Goal: Task Accomplishment & Management: Manage account settings

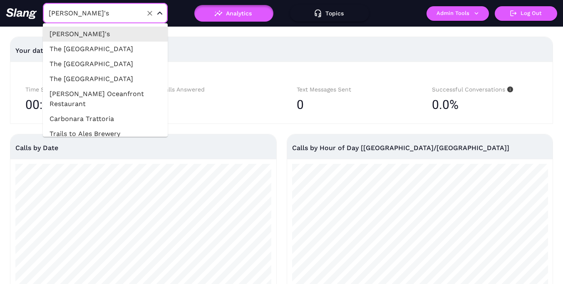
click at [109, 12] on input "[PERSON_NAME]'s" at bounding box center [93, 13] width 92 height 13
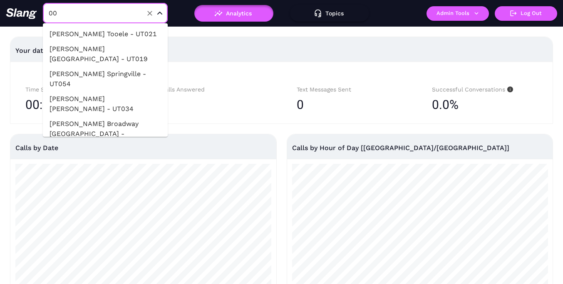
type input "001"
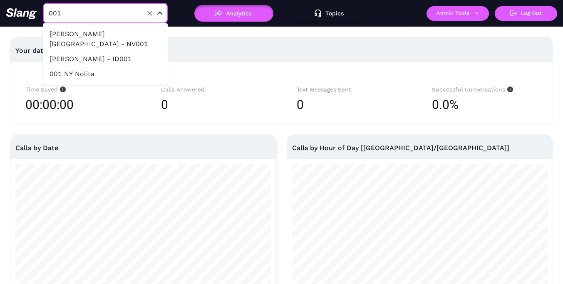
click at [114, 77] on li "001 NY Nolita" at bounding box center [105, 74] width 125 height 15
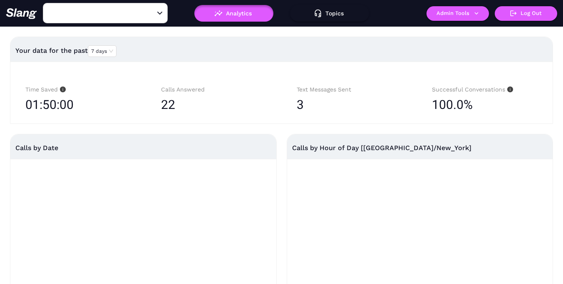
type input "001 NY Nolita"
click at [463, 15] on button "Admin Tools" at bounding box center [458, 13] width 62 height 15
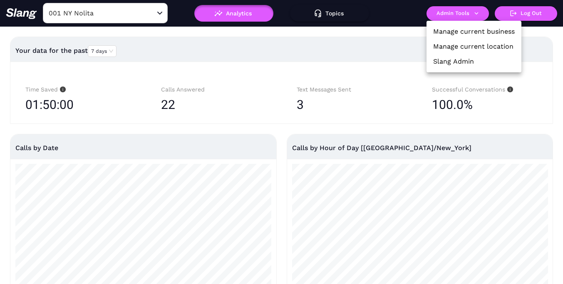
click at [462, 42] on link "Manage current location" at bounding box center [473, 47] width 80 height 10
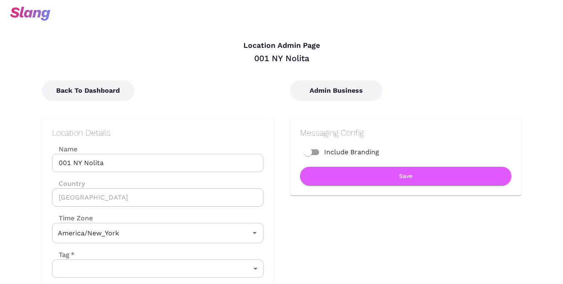
type input "Eastern Time"
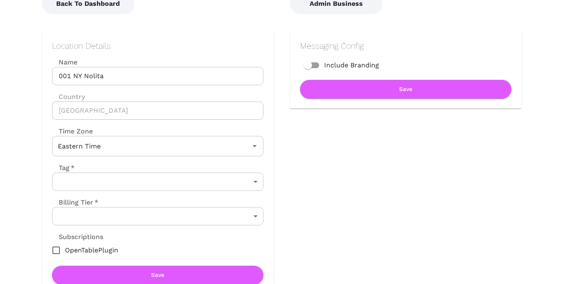
scroll to position [89, 0]
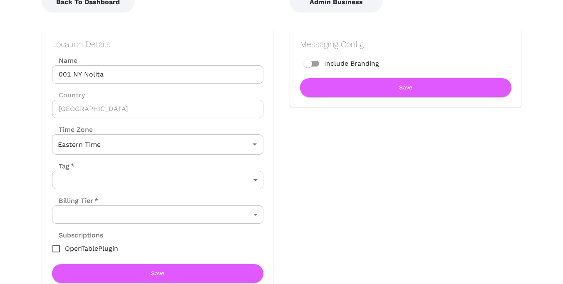
drag, startPoint x: 54, startPoint y: 93, endPoint x: 91, endPoint y: 92, distance: 36.6
click at [91, 93] on label "Country" at bounding box center [157, 95] width 211 height 10
click at [49, 110] on div "Location Details Name 001 [GEOGRAPHIC_DATA] Nolita Name Country [GEOGRAPHIC_DAT…" at bounding box center [157, 161] width 231 height 264
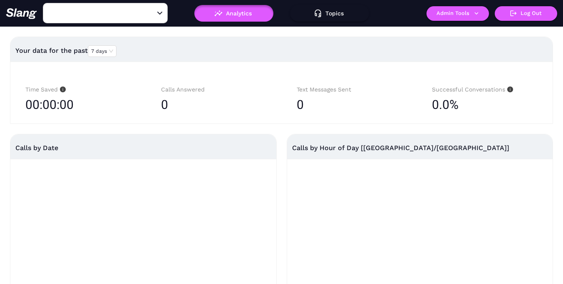
type input "[PERSON_NAME]'s"
click at [471, 15] on button "Admin Tools" at bounding box center [458, 13] width 62 height 15
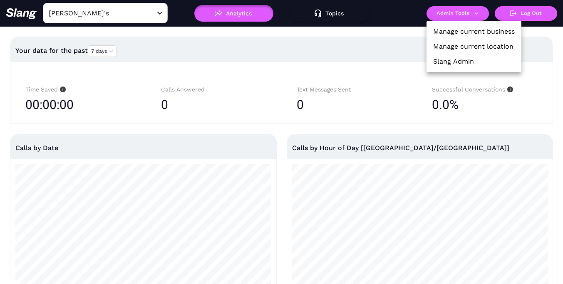
click at [471, 42] on link "Manage current location" at bounding box center [473, 47] width 80 height 10
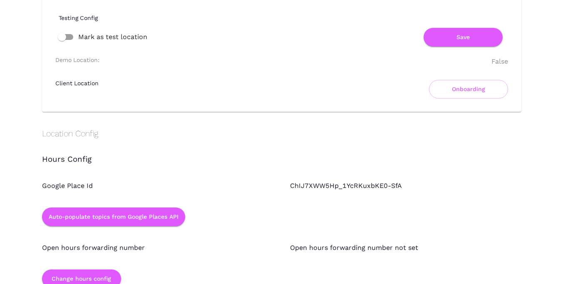
scroll to position [677, 0]
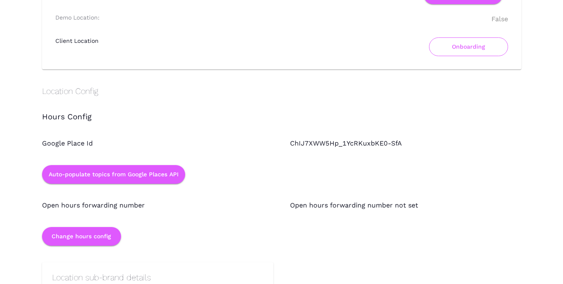
click at [458, 47] on button "Onboarding" at bounding box center [468, 46] width 79 height 19
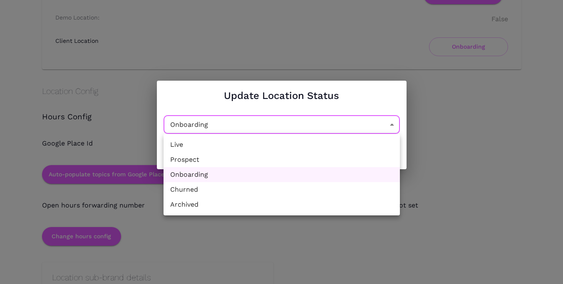
click at [279, 95] on div at bounding box center [281, 142] width 563 height 284
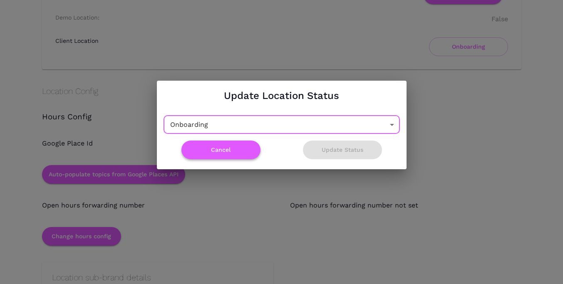
click at [220, 150] on button "Cancel" at bounding box center [220, 150] width 79 height 19
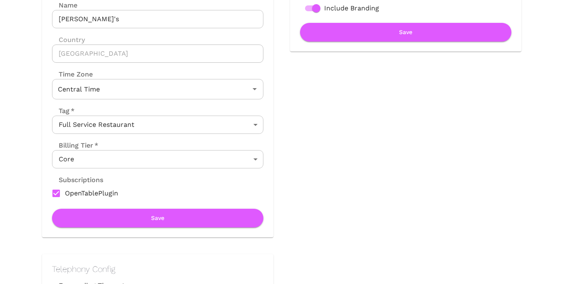
scroll to position [67, 0]
